Goal: Find specific page/section: Find specific page/section

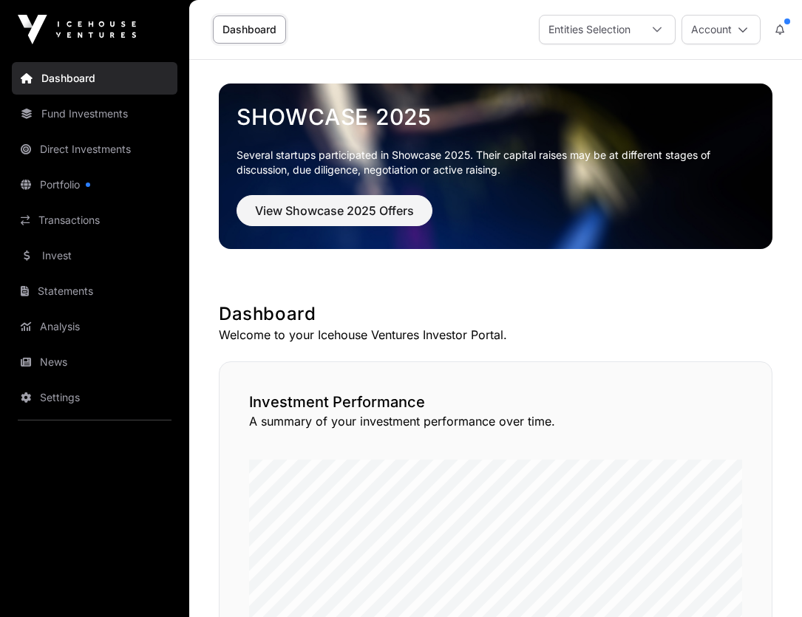
click at [64, 110] on link "Fund Investments" at bounding box center [95, 114] width 166 height 33
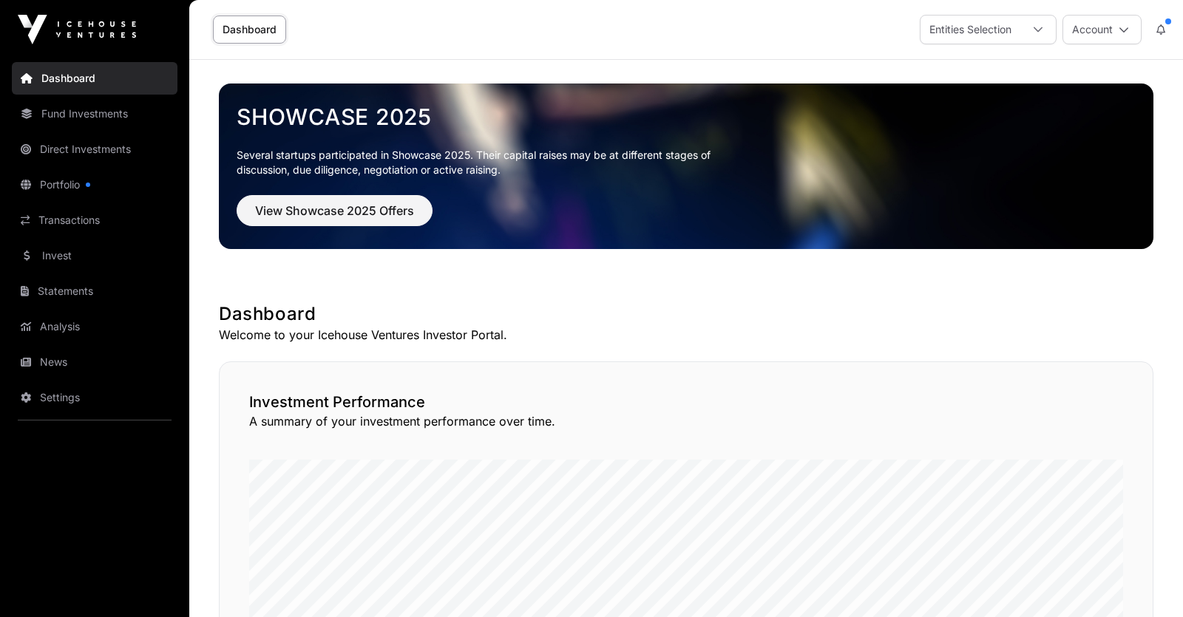
click at [69, 108] on link "Fund Investments" at bounding box center [95, 114] width 166 height 33
click at [801, 29] on div "Entities Selection" at bounding box center [970, 30] width 100 height 28
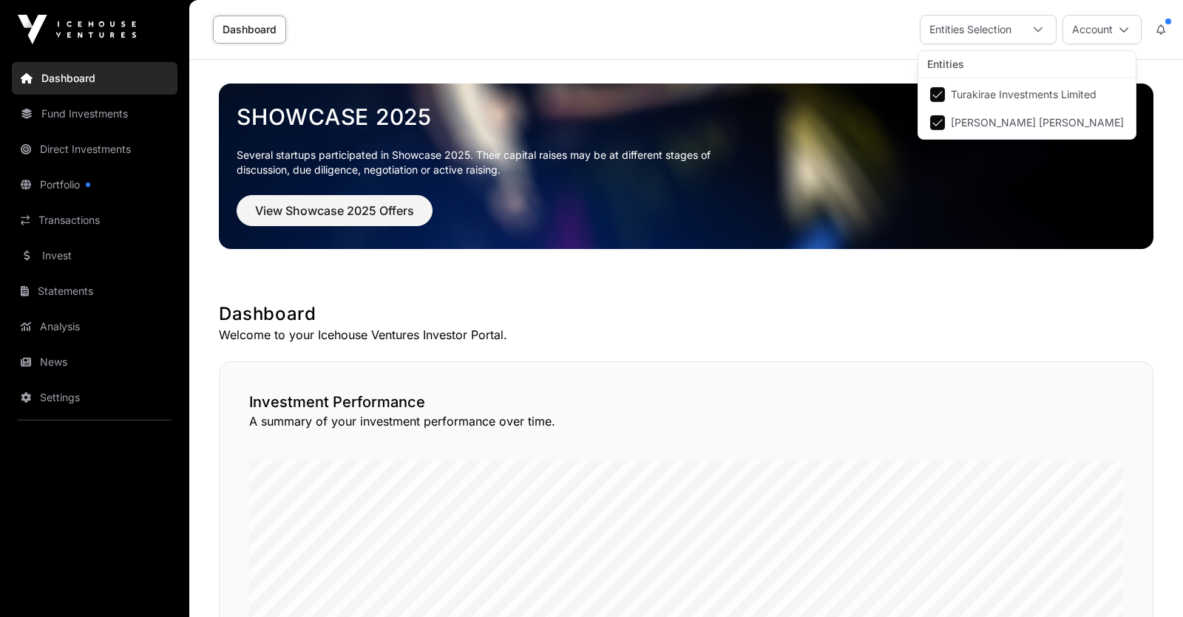
click at [801, 29] on div "Entities Selection" at bounding box center [970, 30] width 100 height 28
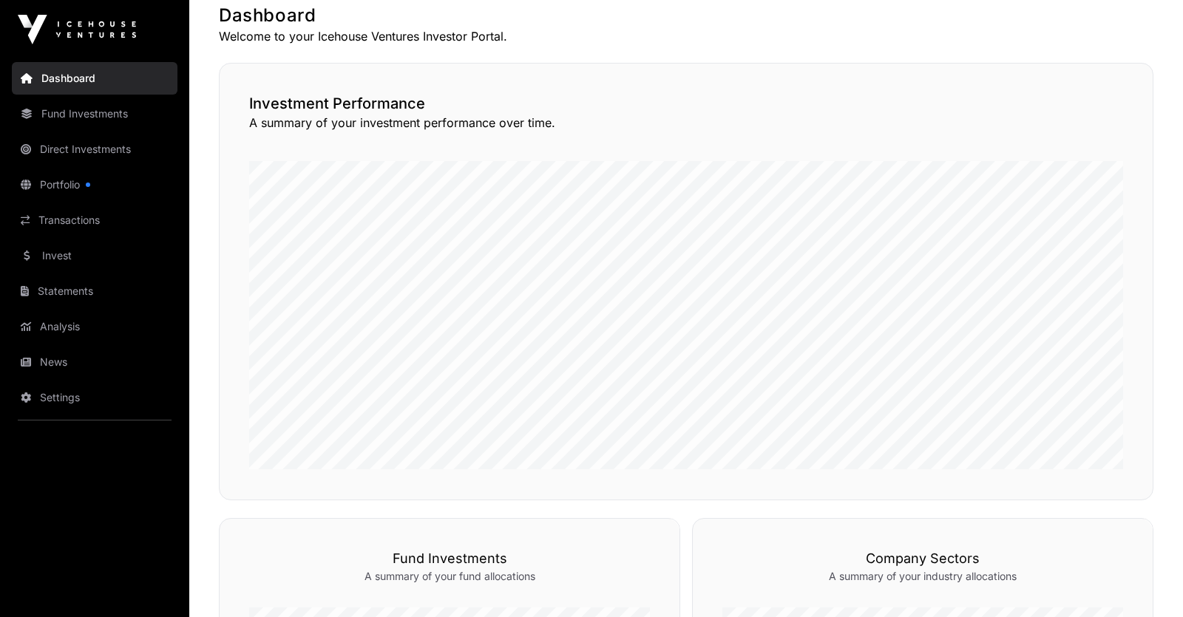
scroll to position [0, 0]
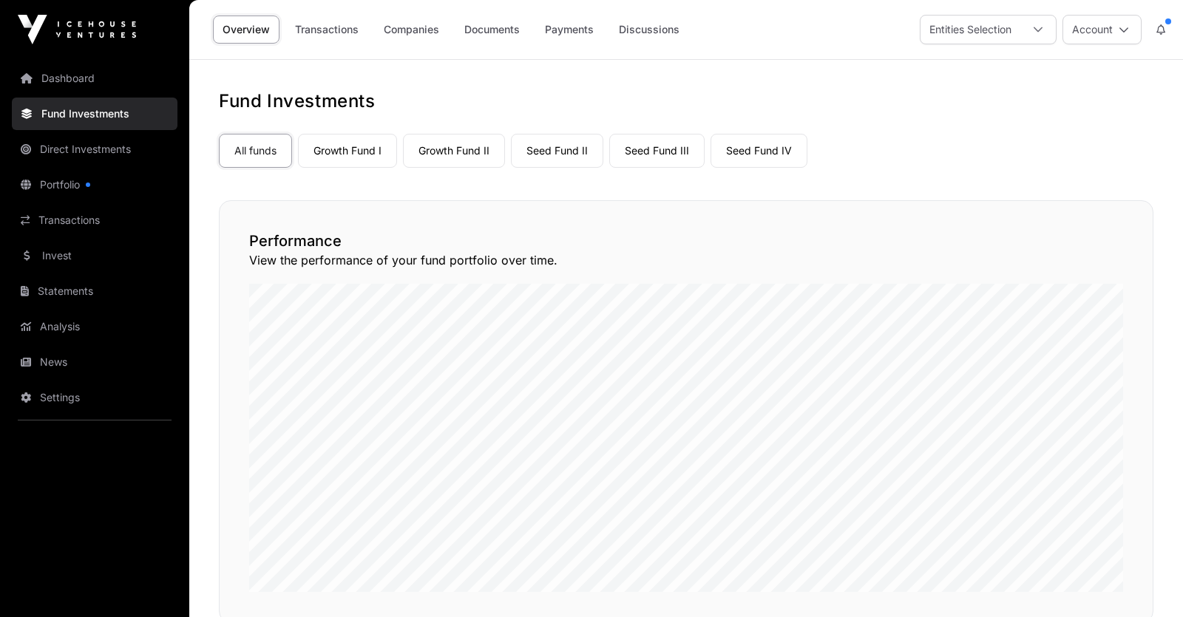
click at [58, 182] on link "Portfolio" at bounding box center [95, 185] width 166 height 33
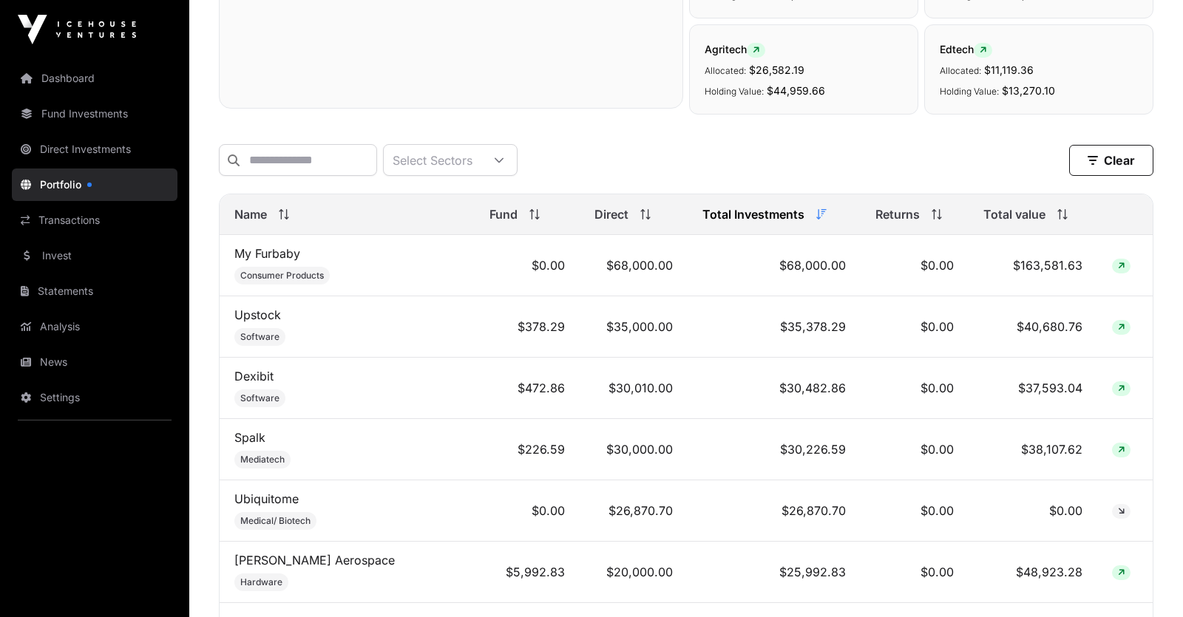
scroll to position [517, 0]
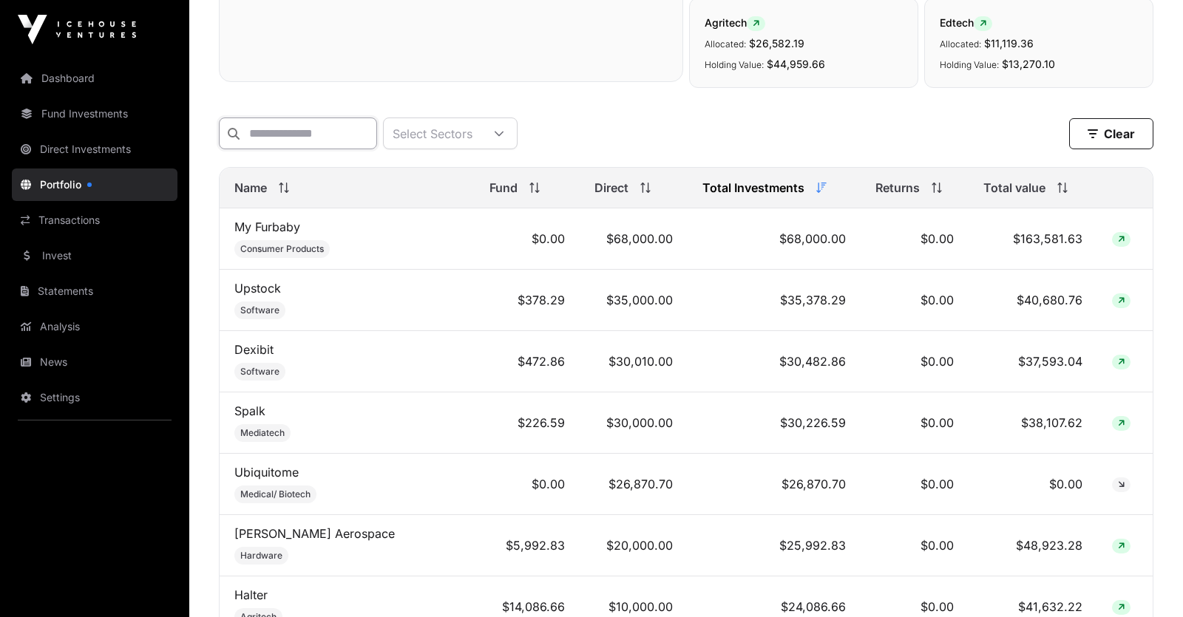
click at [278, 139] on input "text" at bounding box center [298, 134] width 158 height 32
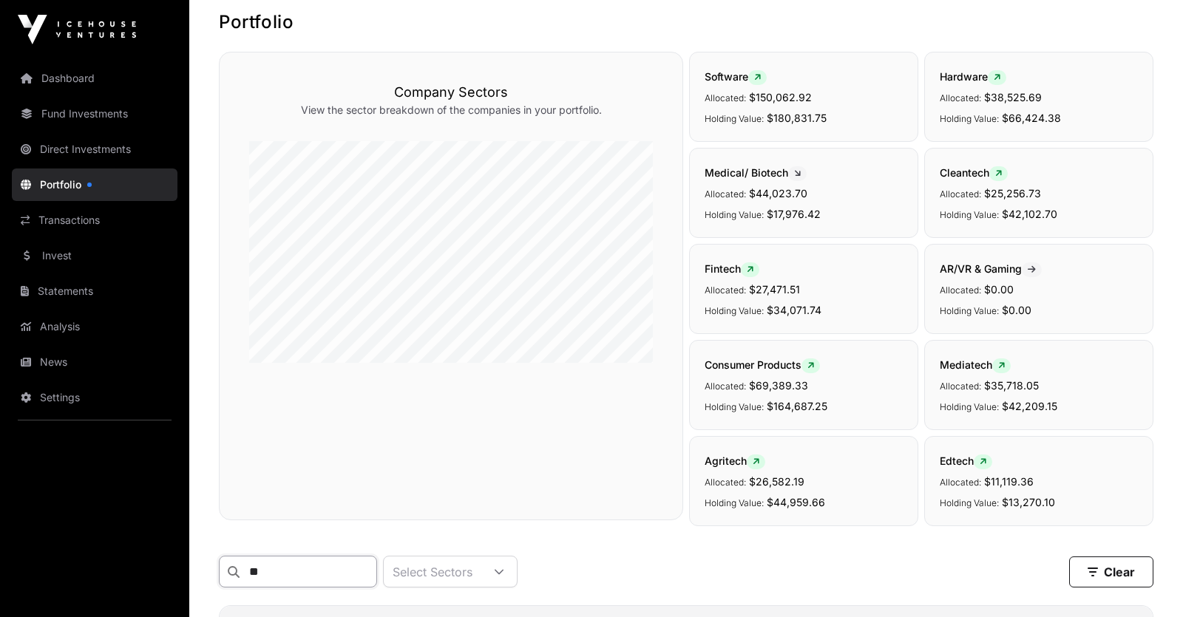
scroll to position [0, 0]
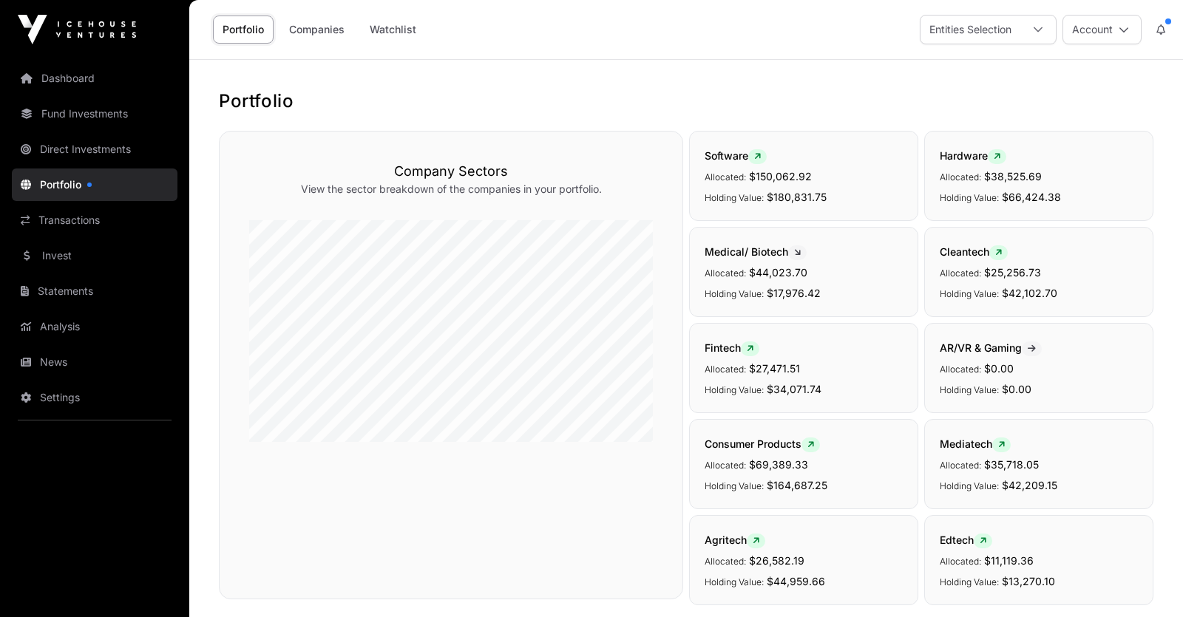
type input "**"
